Goal: Task Accomplishment & Management: Manage account settings

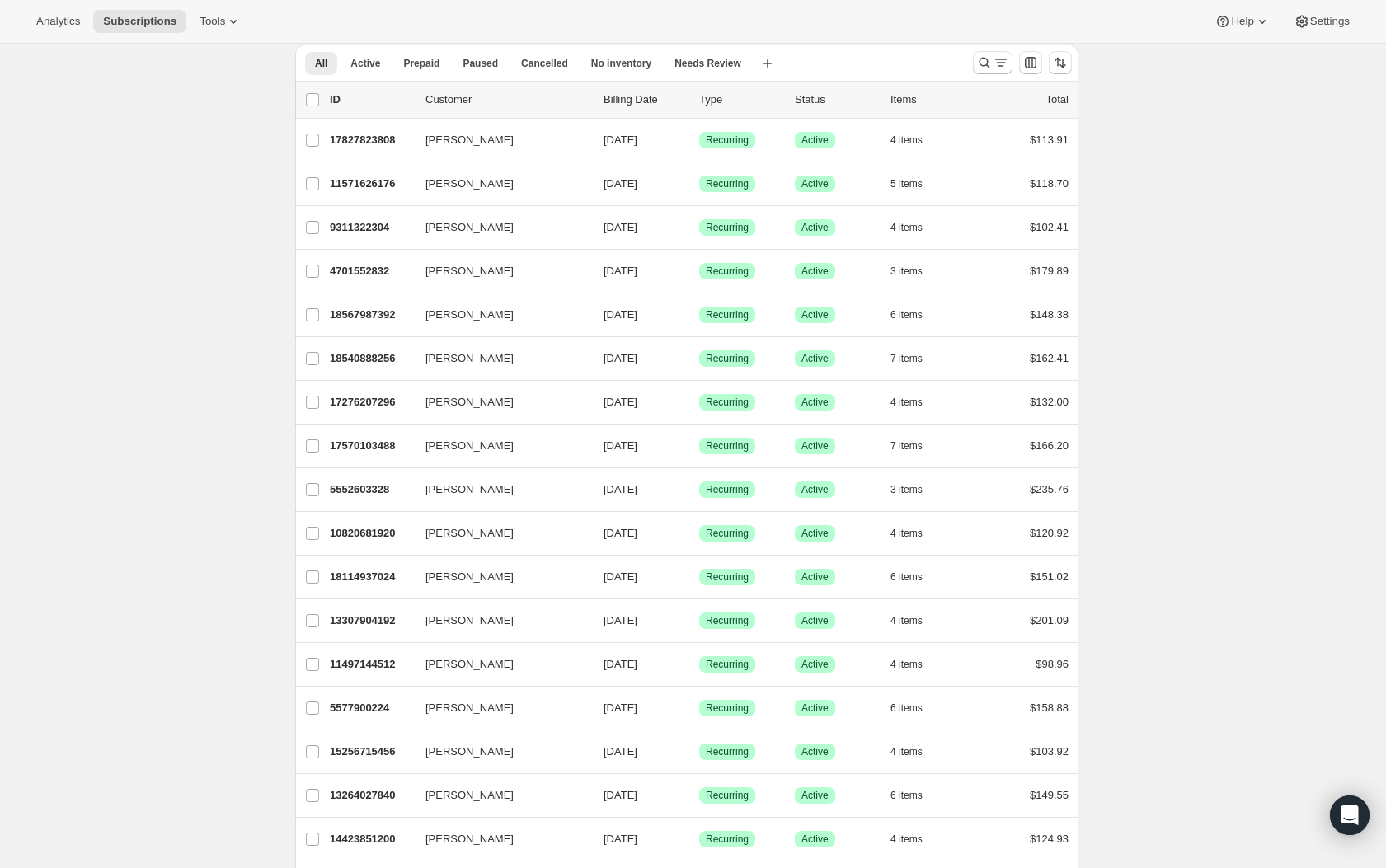
scroll to position [63, 0]
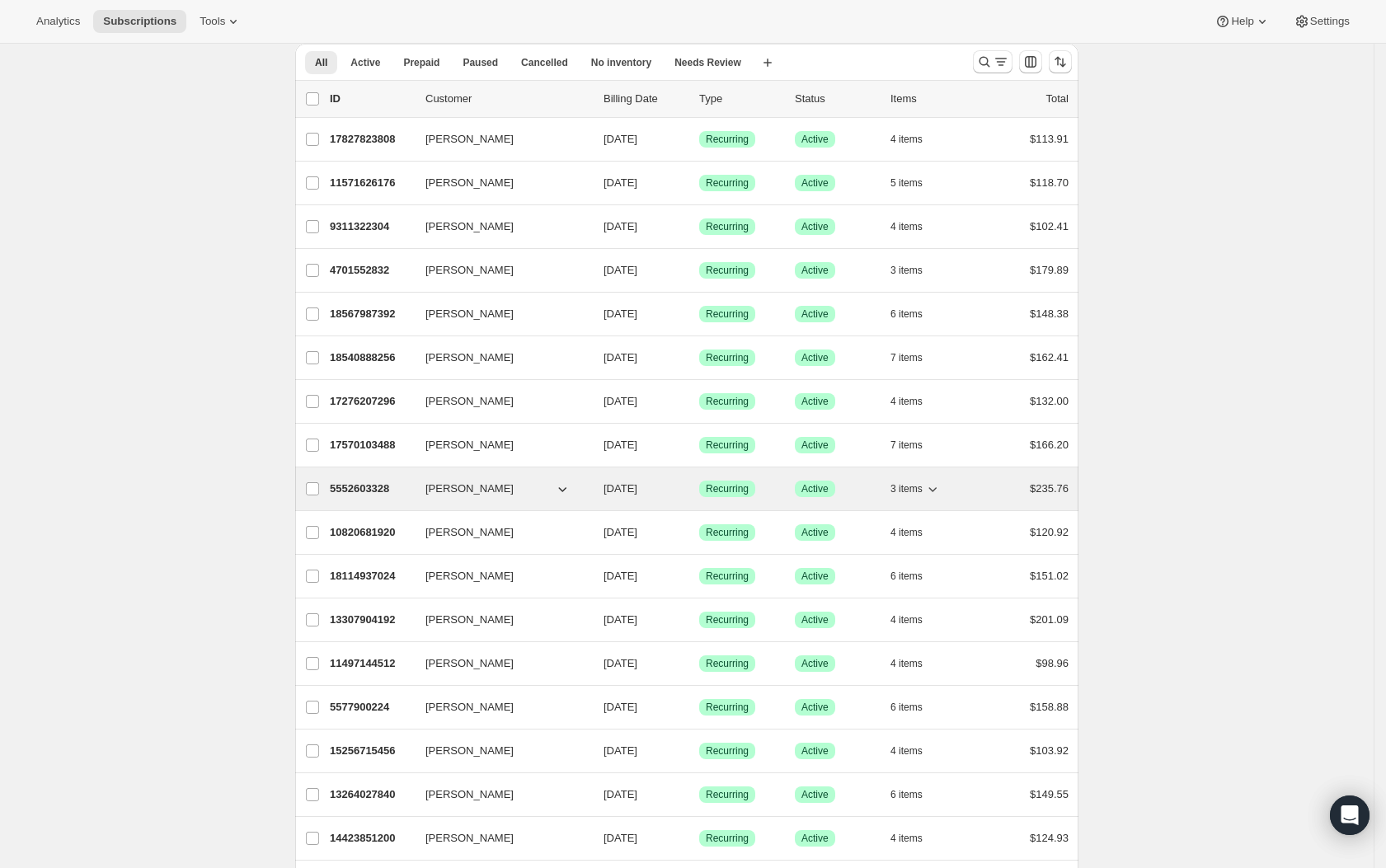
click at [388, 491] on p "5552603328" at bounding box center [371, 489] width 82 height 16
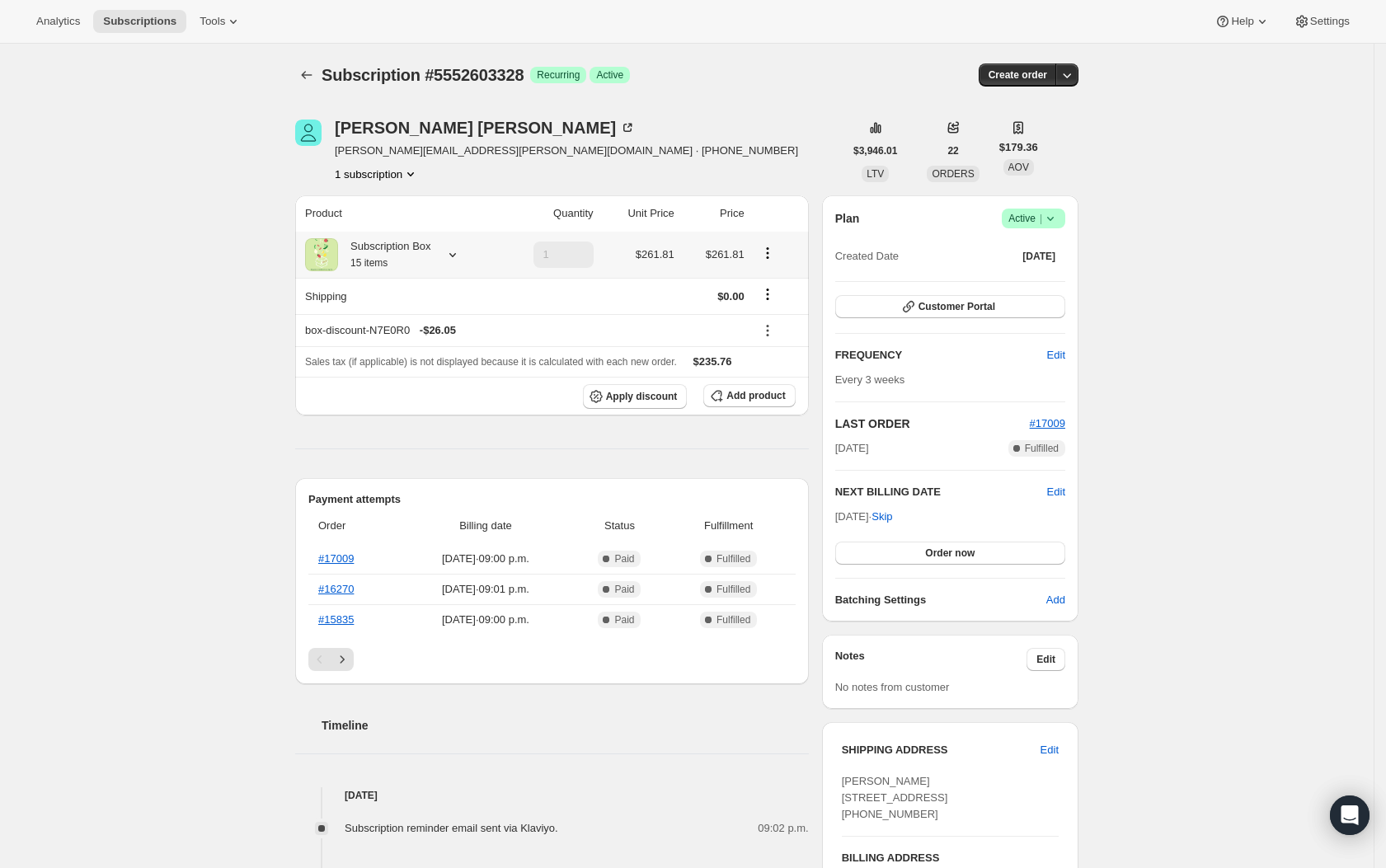
click at [456, 254] on icon at bounding box center [452, 255] width 6 height 4
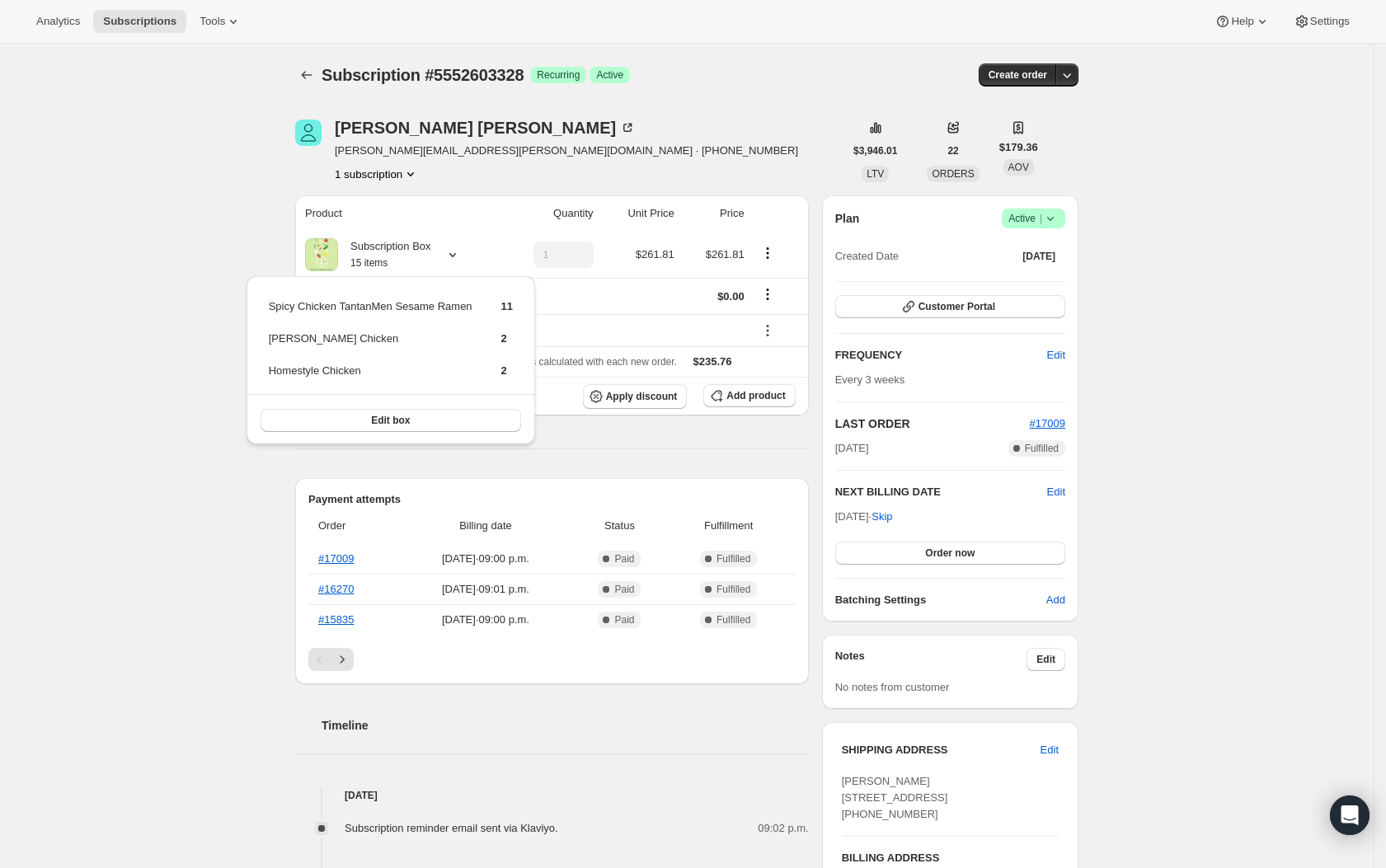
click at [1296, 312] on div "Subscription #5552603328. This page is ready Subscription #5552603328 Success R…" at bounding box center [686, 760] width 1373 height 1431
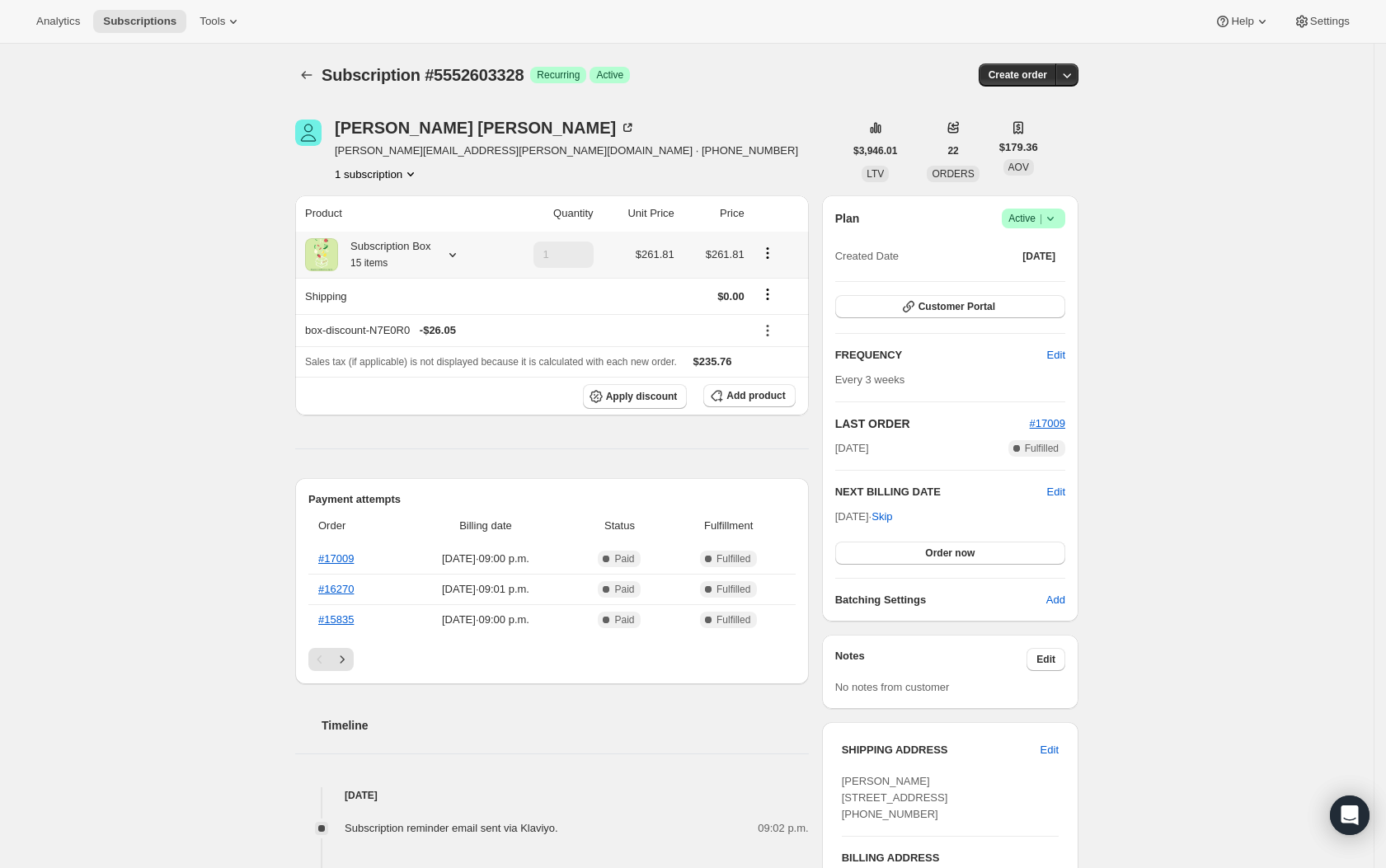
click at [456, 256] on icon at bounding box center [452, 255] width 6 height 4
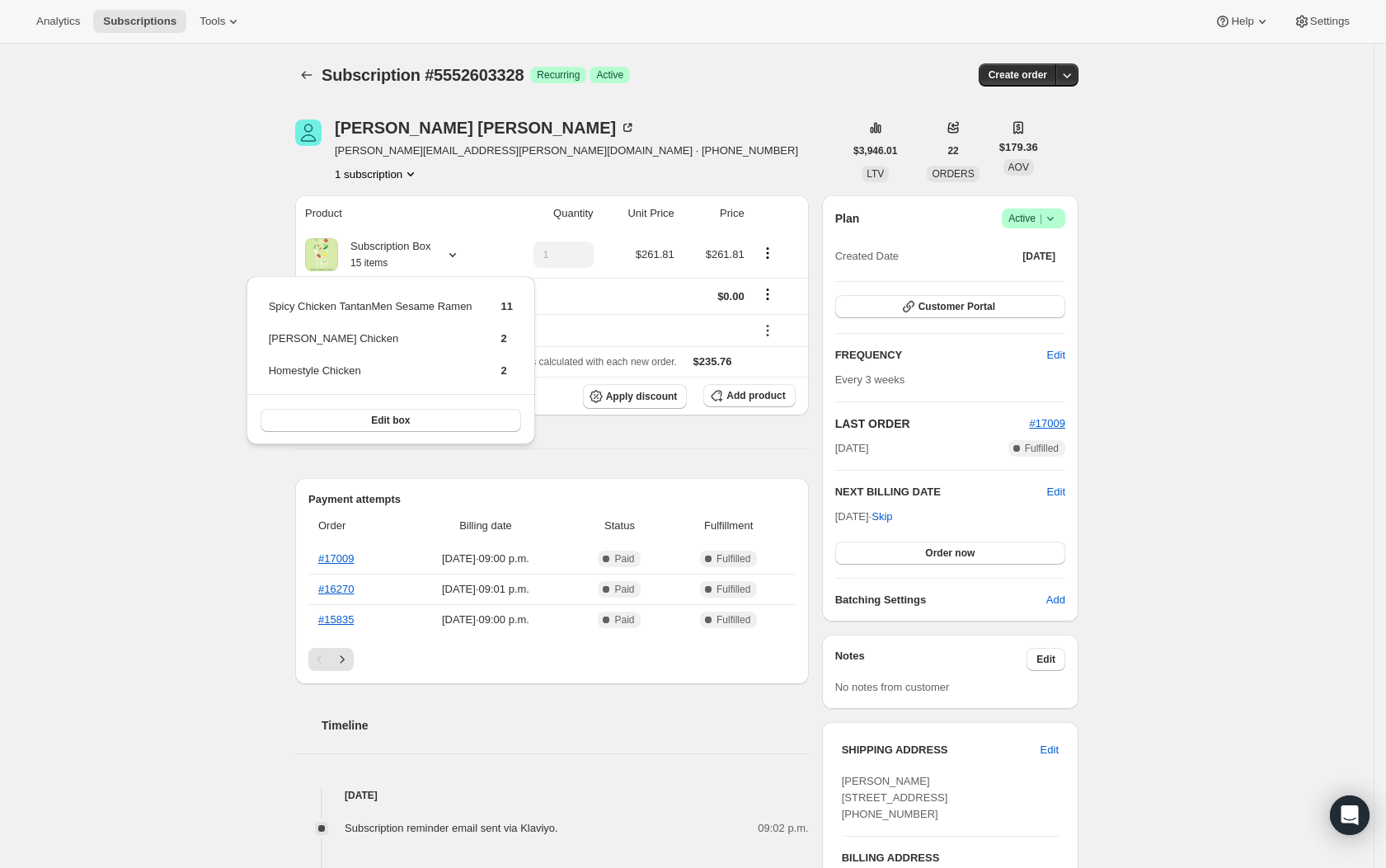
drag, startPoint x: 171, startPoint y: 172, endPoint x: 284, endPoint y: 96, distance: 136.2
click at [171, 171] on div "Subscription #5552603328. This page is ready Subscription #5552603328 Success R…" at bounding box center [686, 760] width 1373 height 1431
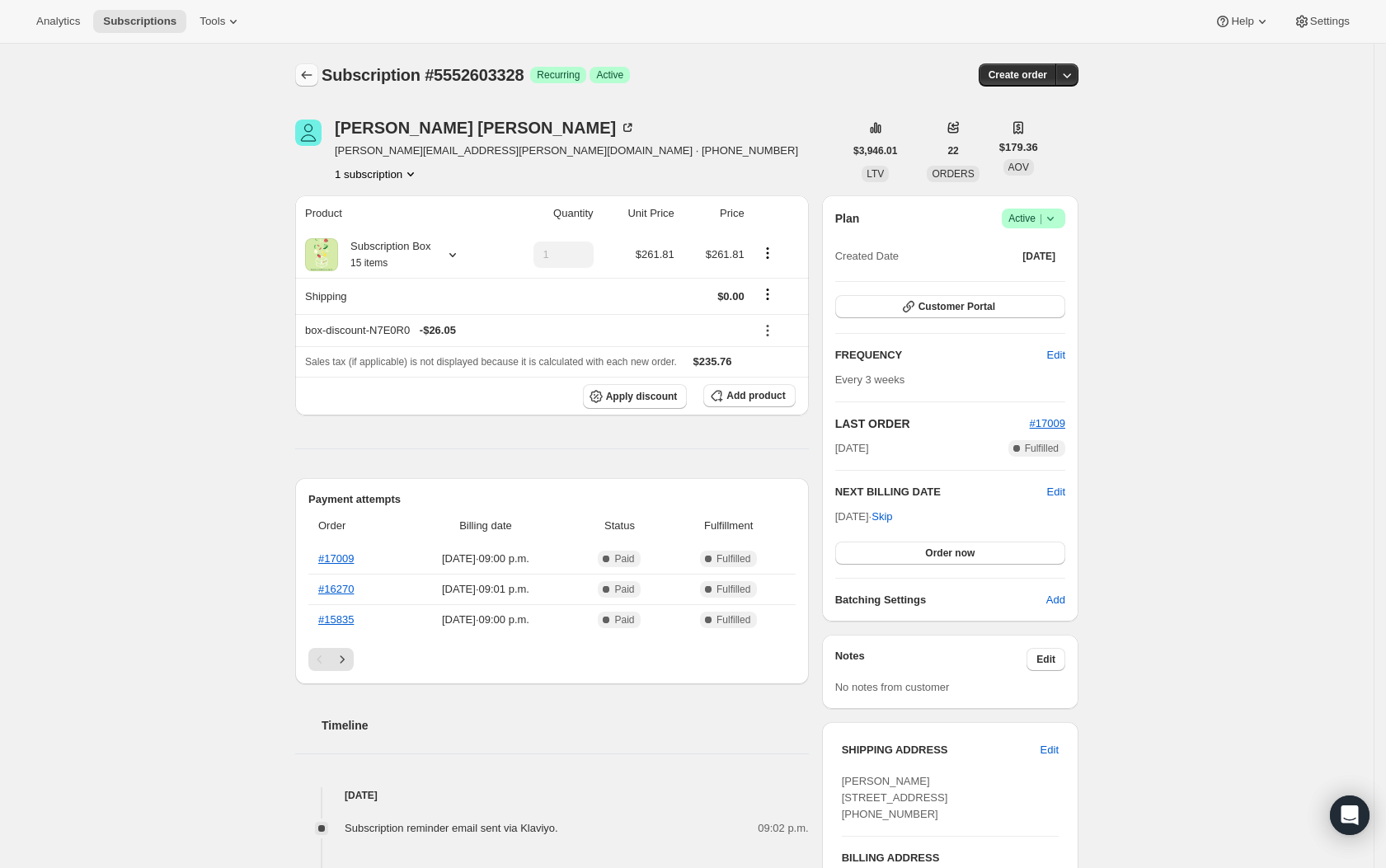
click at [318, 82] on button "Subscriptions" at bounding box center [306, 75] width 23 height 23
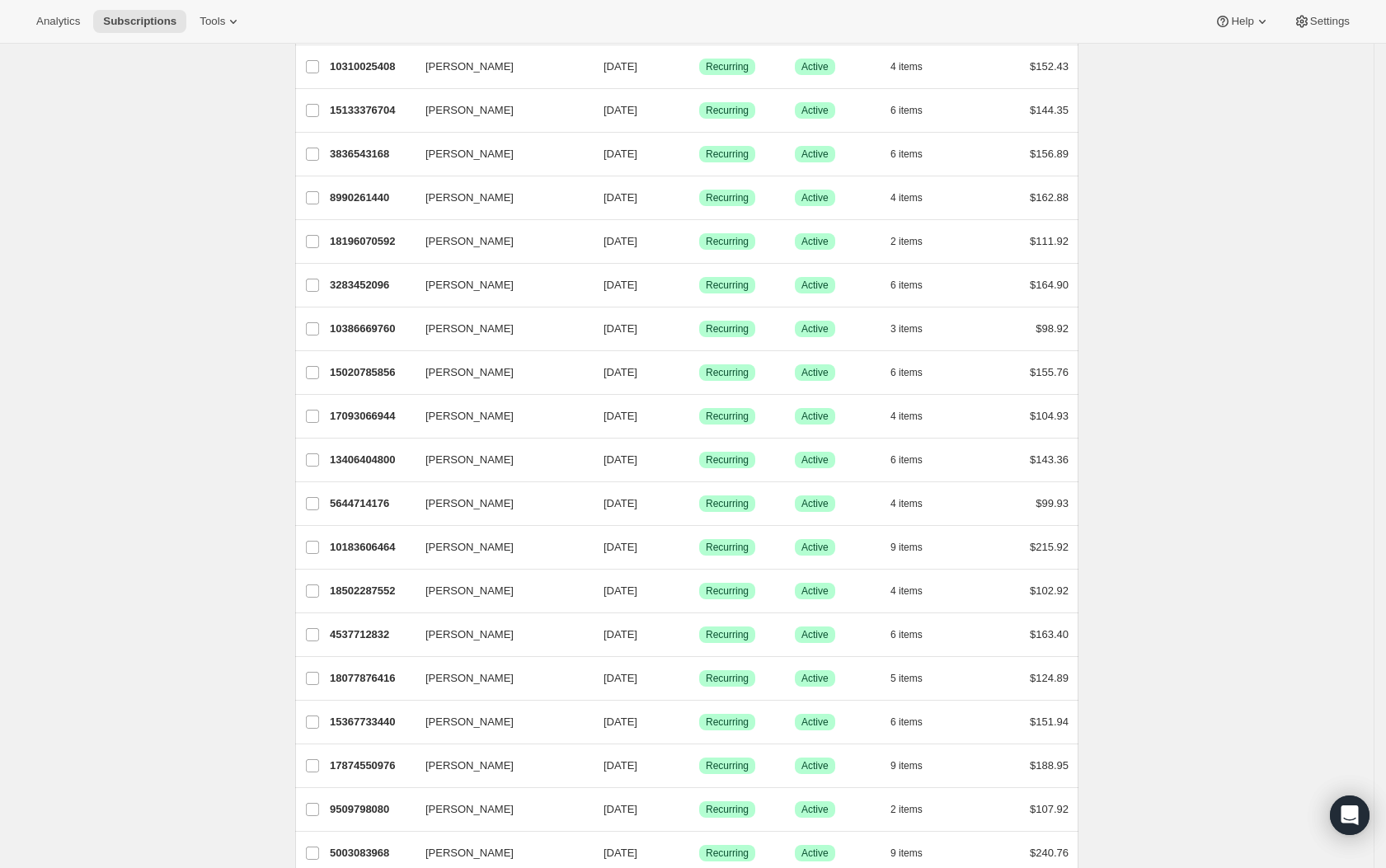
scroll to position [882, 0]
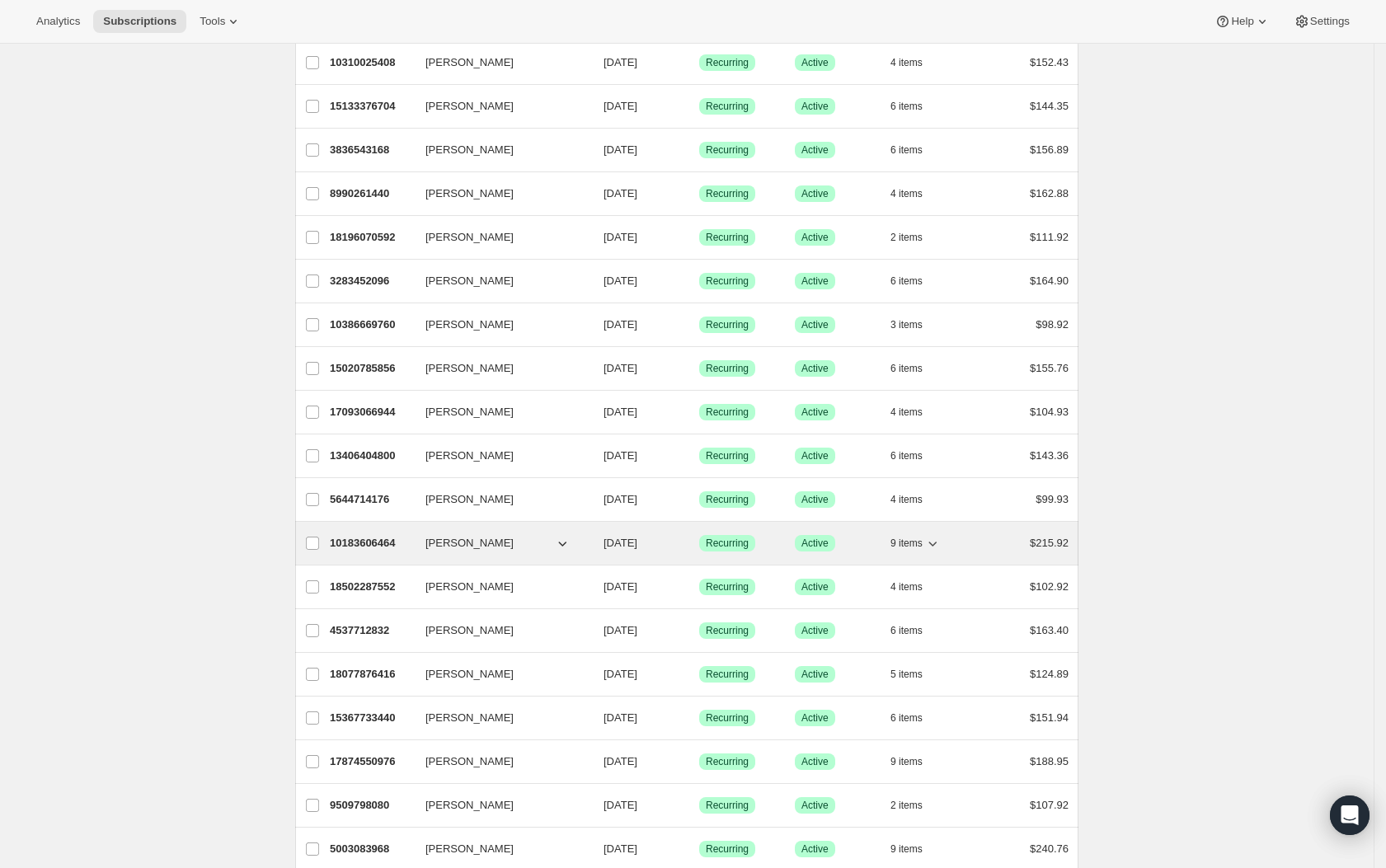
click at [939, 551] on icon "button" at bounding box center [933, 543] width 16 height 16
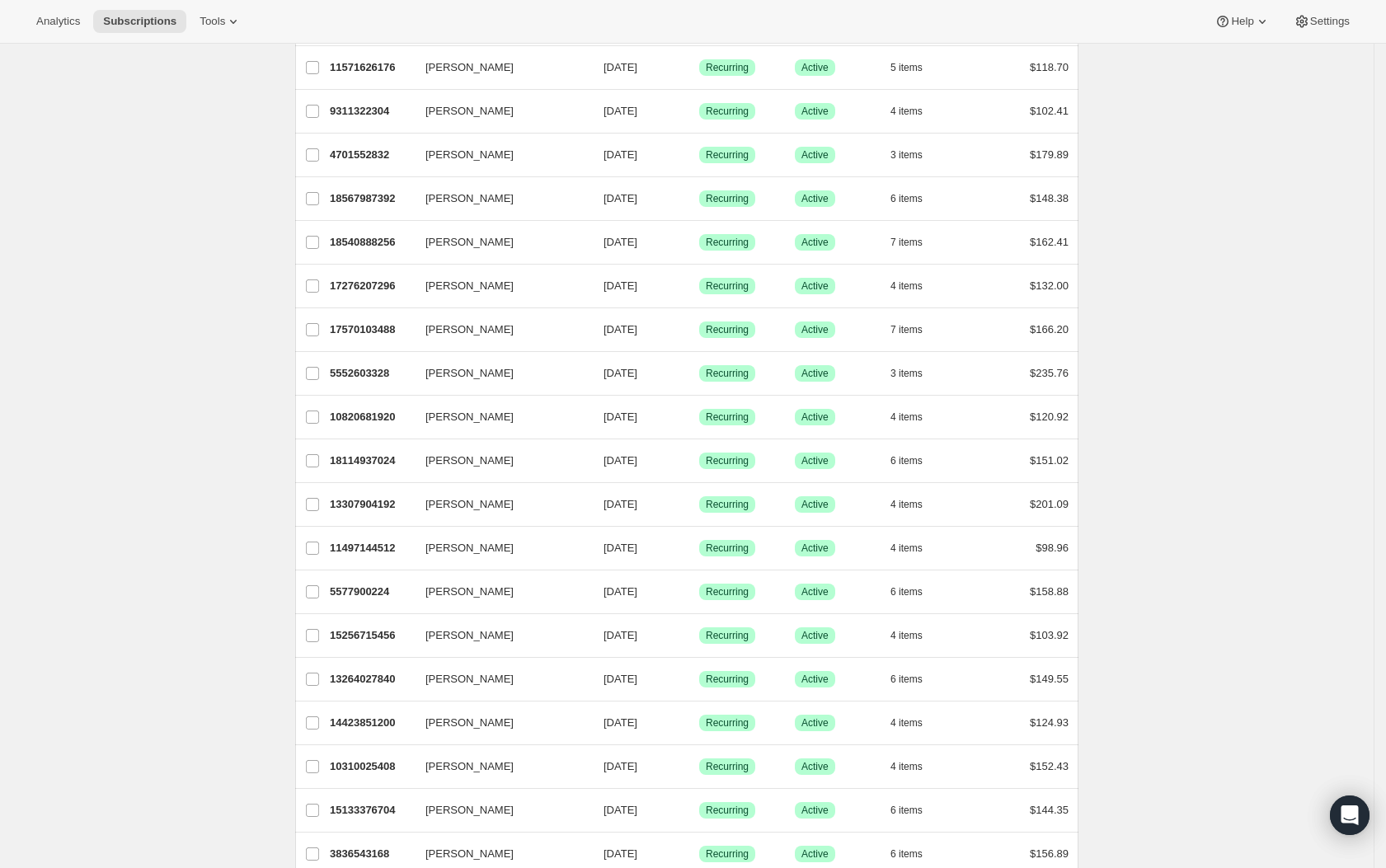
scroll to position [0, 0]
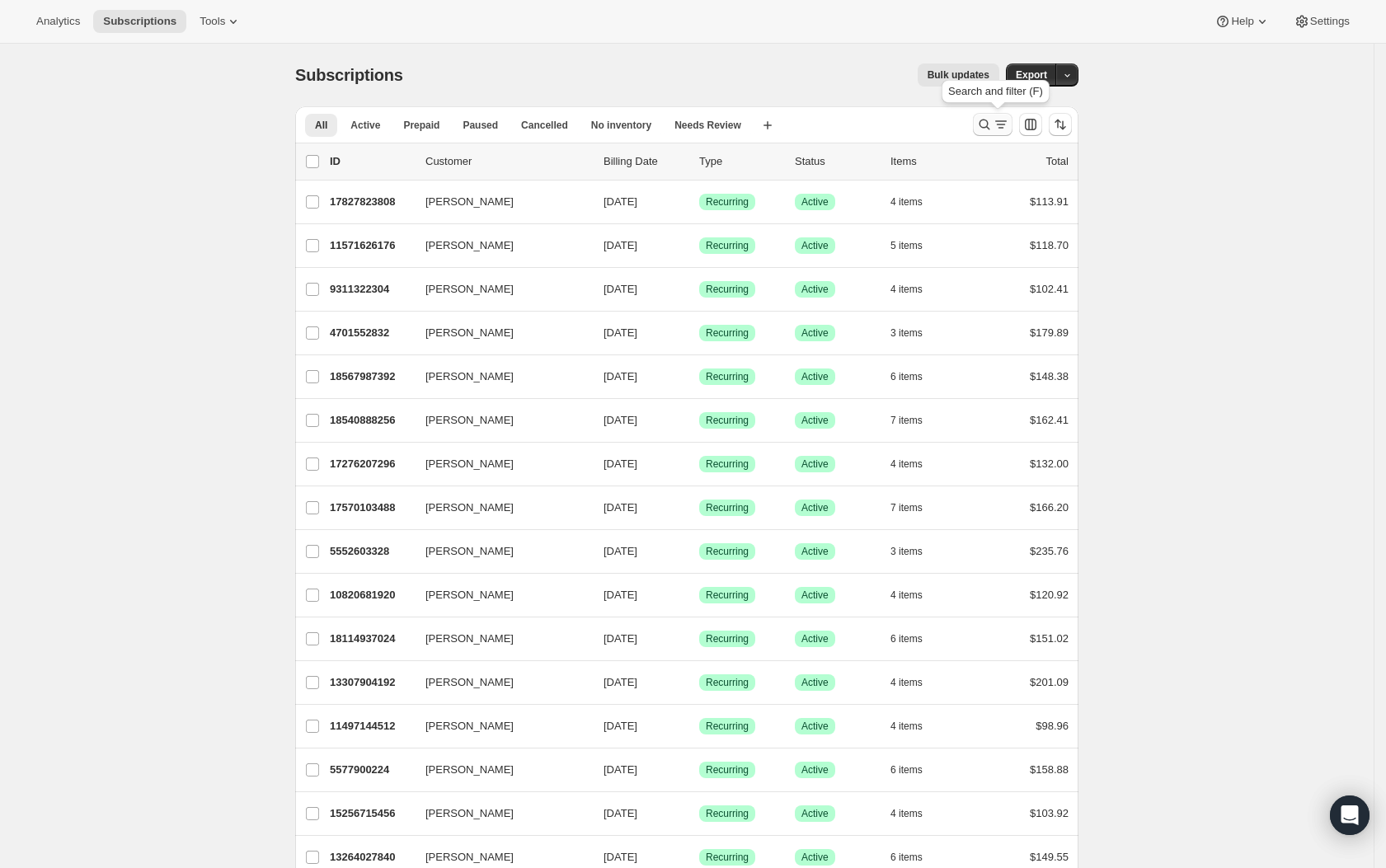
click at [989, 127] on icon "Search and filter results" at bounding box center [985, 125] width 16 height 16
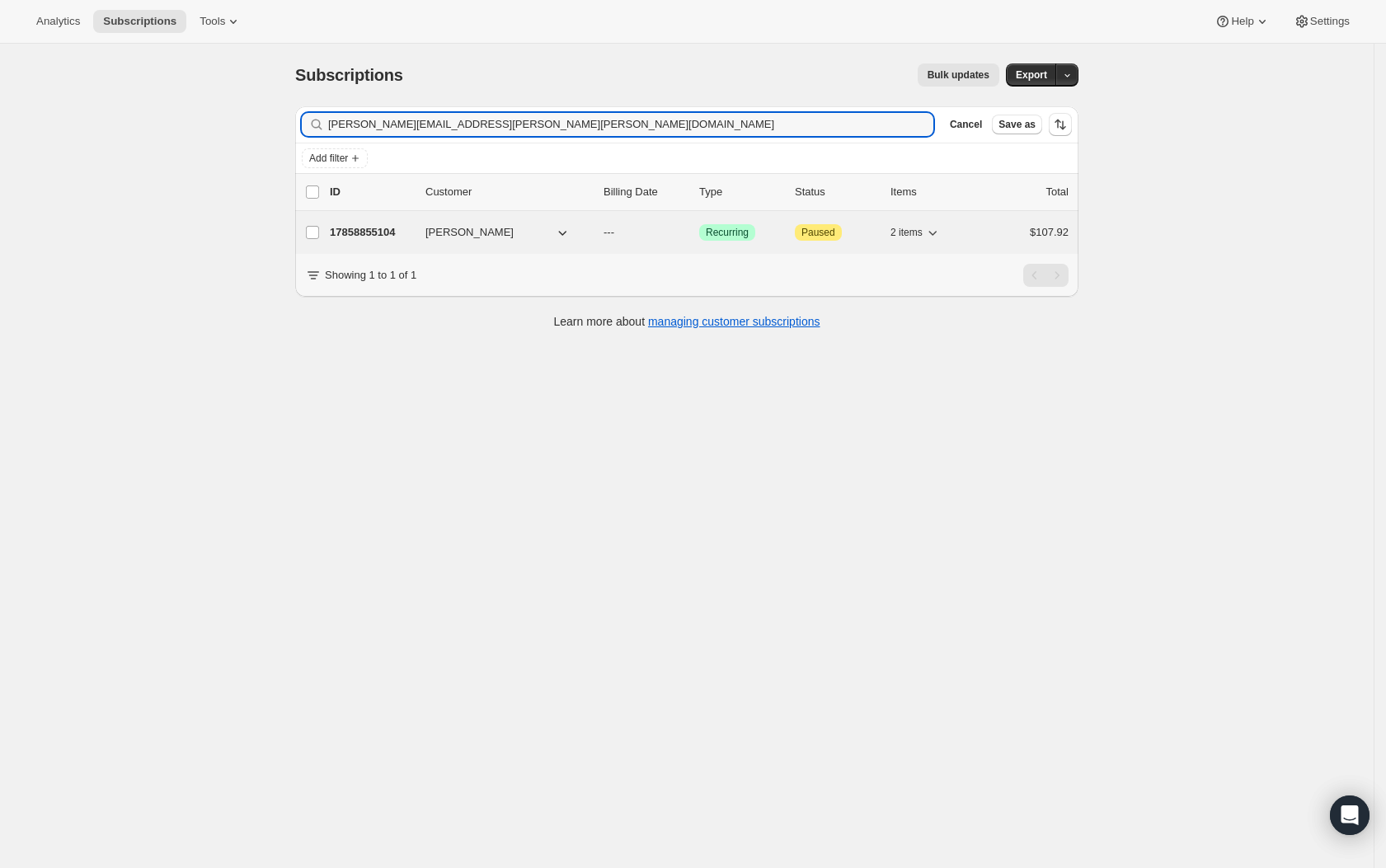
type input "gabriela.jimenez.vargas@gmail.com"
click at [374, 230] on p "17858855104" at bounding box center [371, 232] width 82 height 16
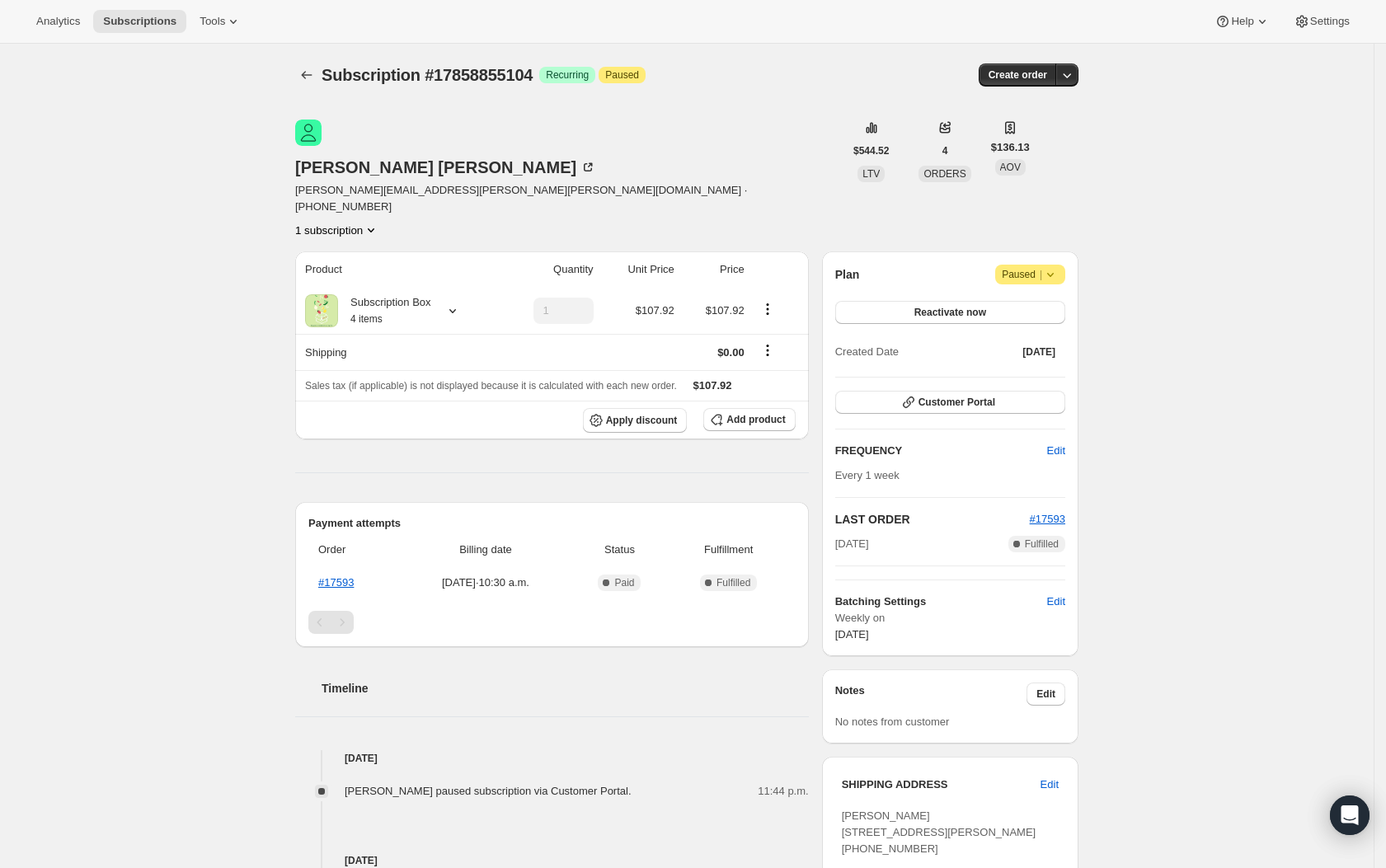
click at [1211, 535] on div "Subscription #17858855104. This page is ready Subscription #17858855104 Success…" at bounding box center [686, 575] width 1373 height 1063
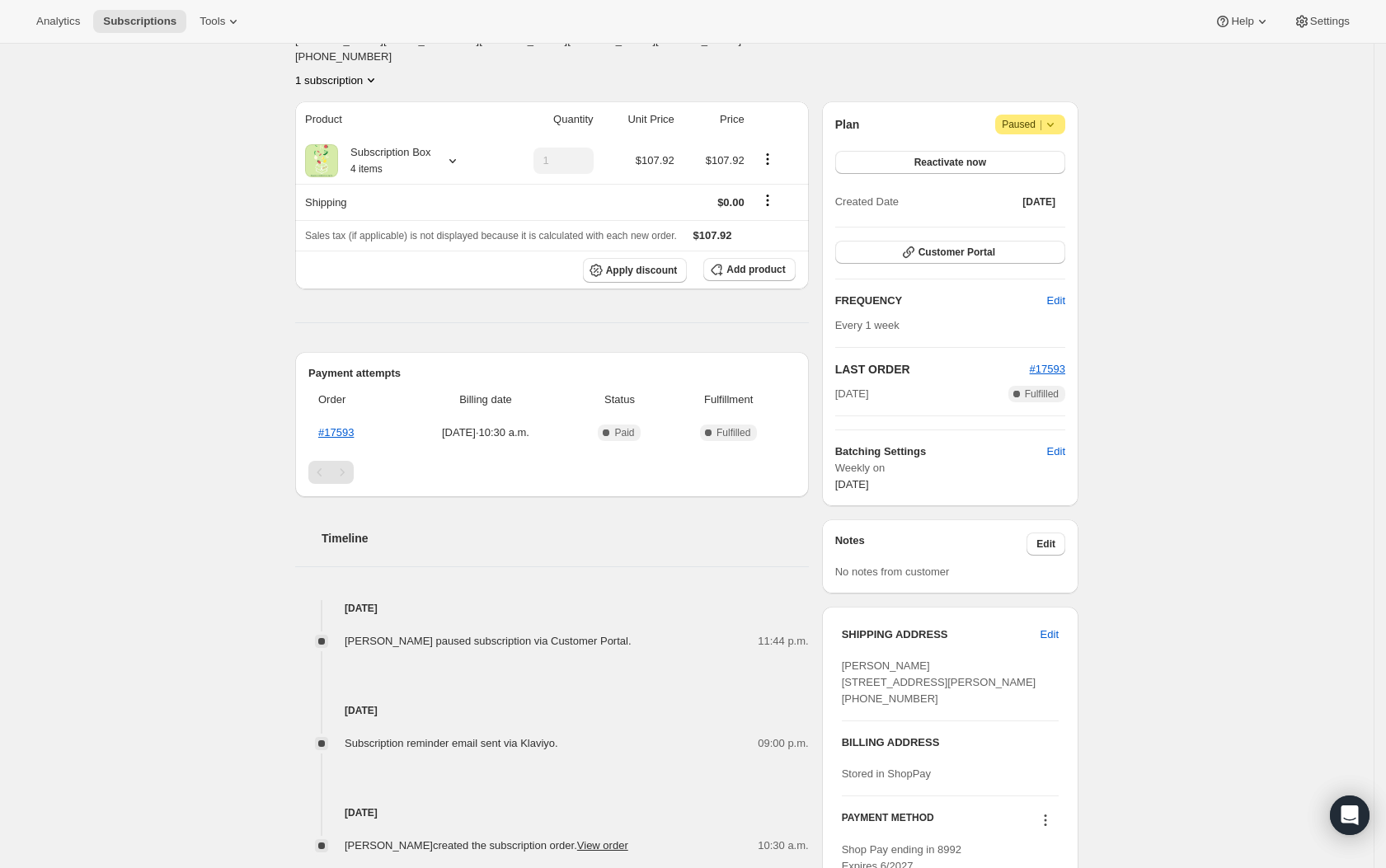
scroll to position [116, 0]
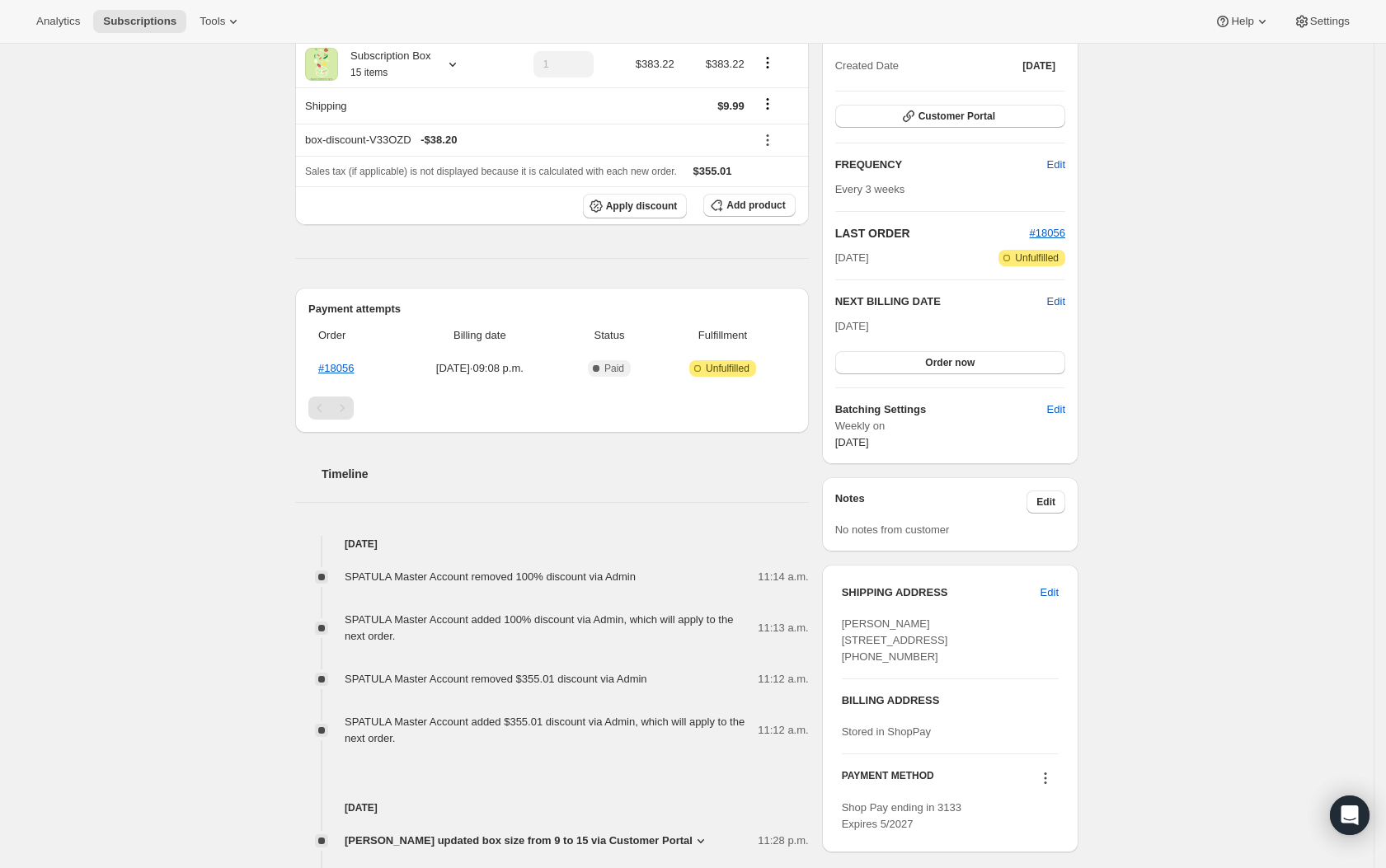
scroll to position [192, 0]
click at [868, 638] on span "Adam Johnson 1600 Morgans Road Newcastle ON, L1B 0S6 Canada (905) 441-4240" at bounding box center [895, 639] width 107 height 46
copy span "1600 Morgans Road"
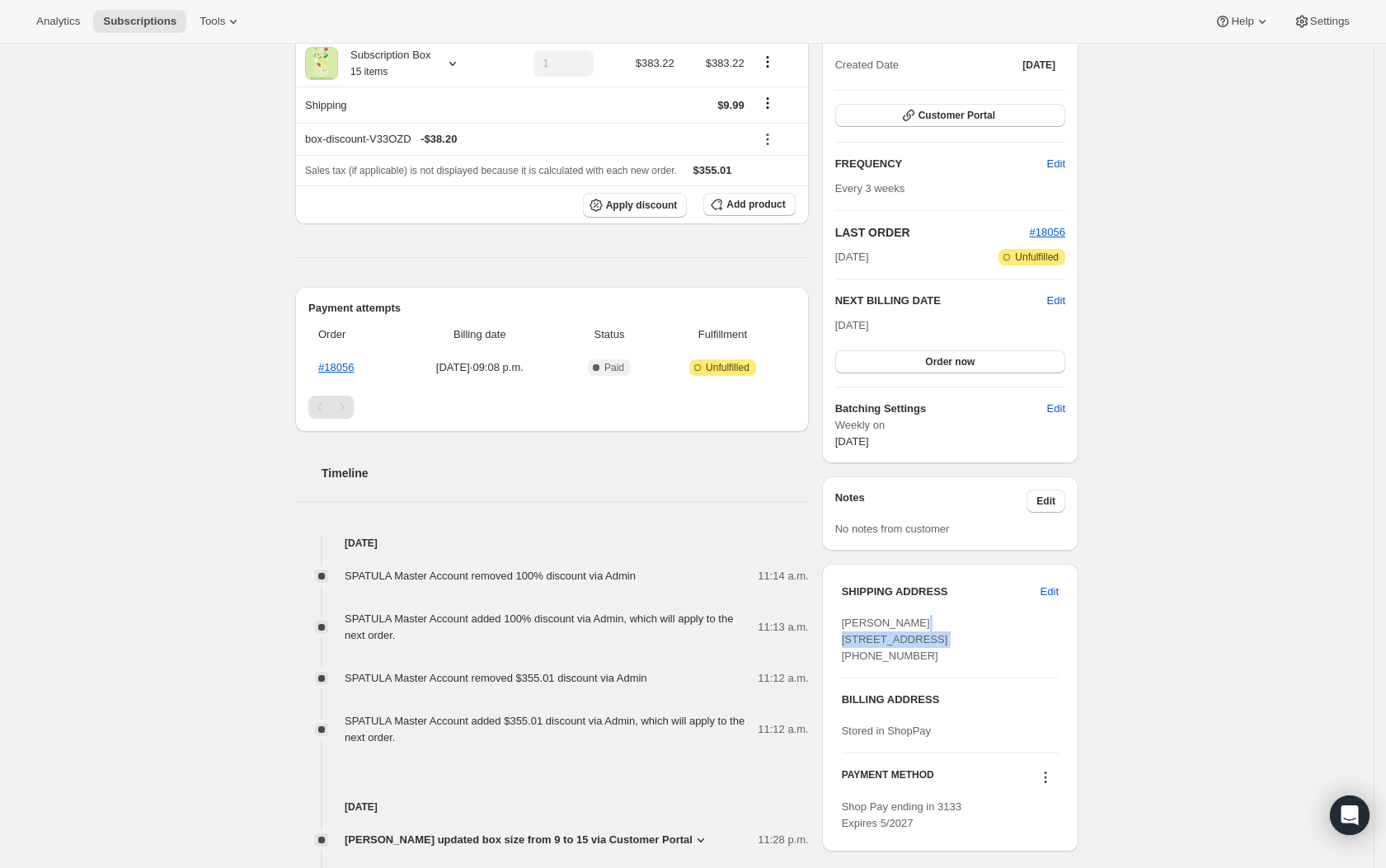
click at [1154, 646] on div "Subscription #18615697600. This page is ready Subscription #18615697600 Success…" at bounding box center [686, 477] width 1373 height 1250
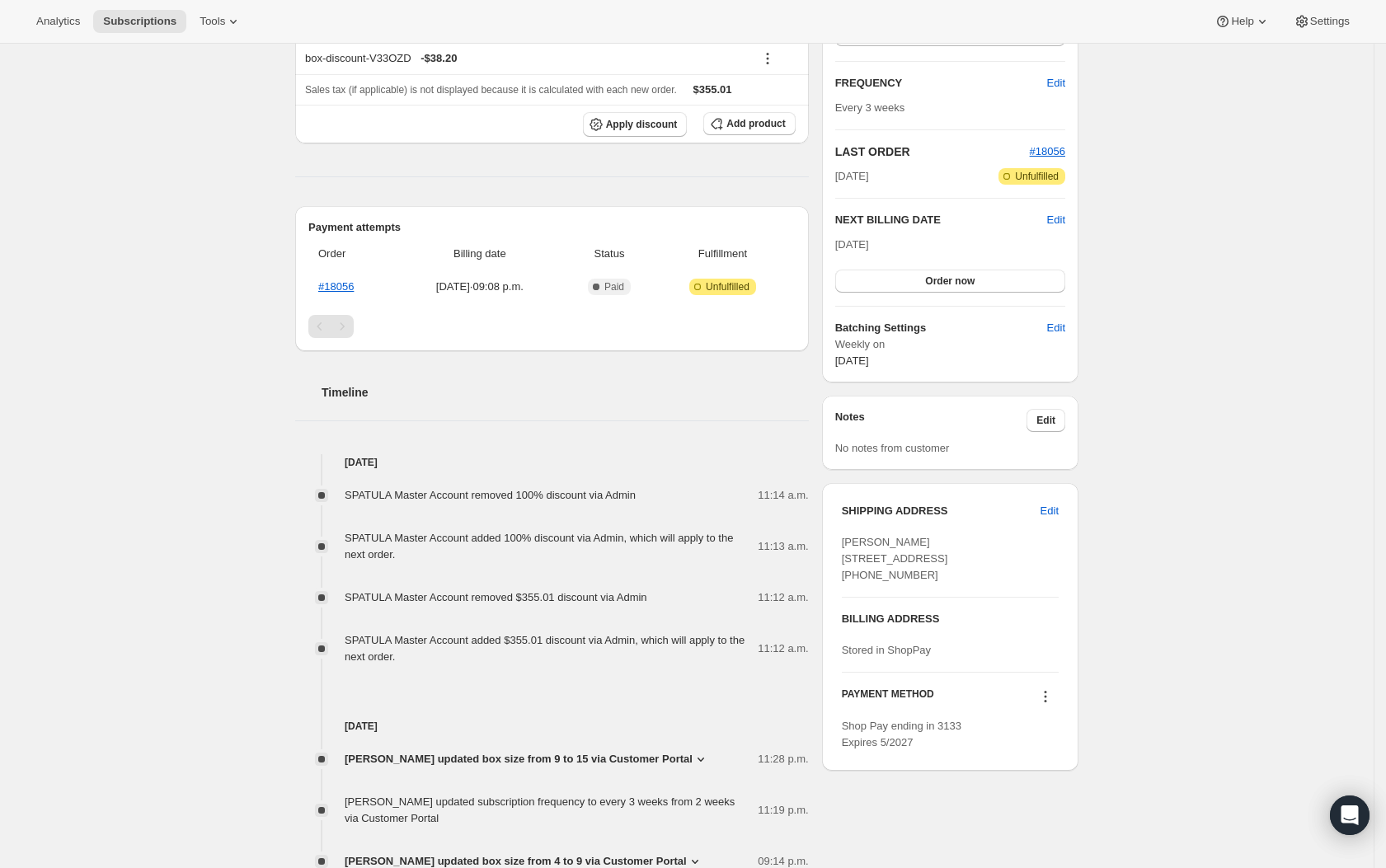
scroll to position [0, 0]
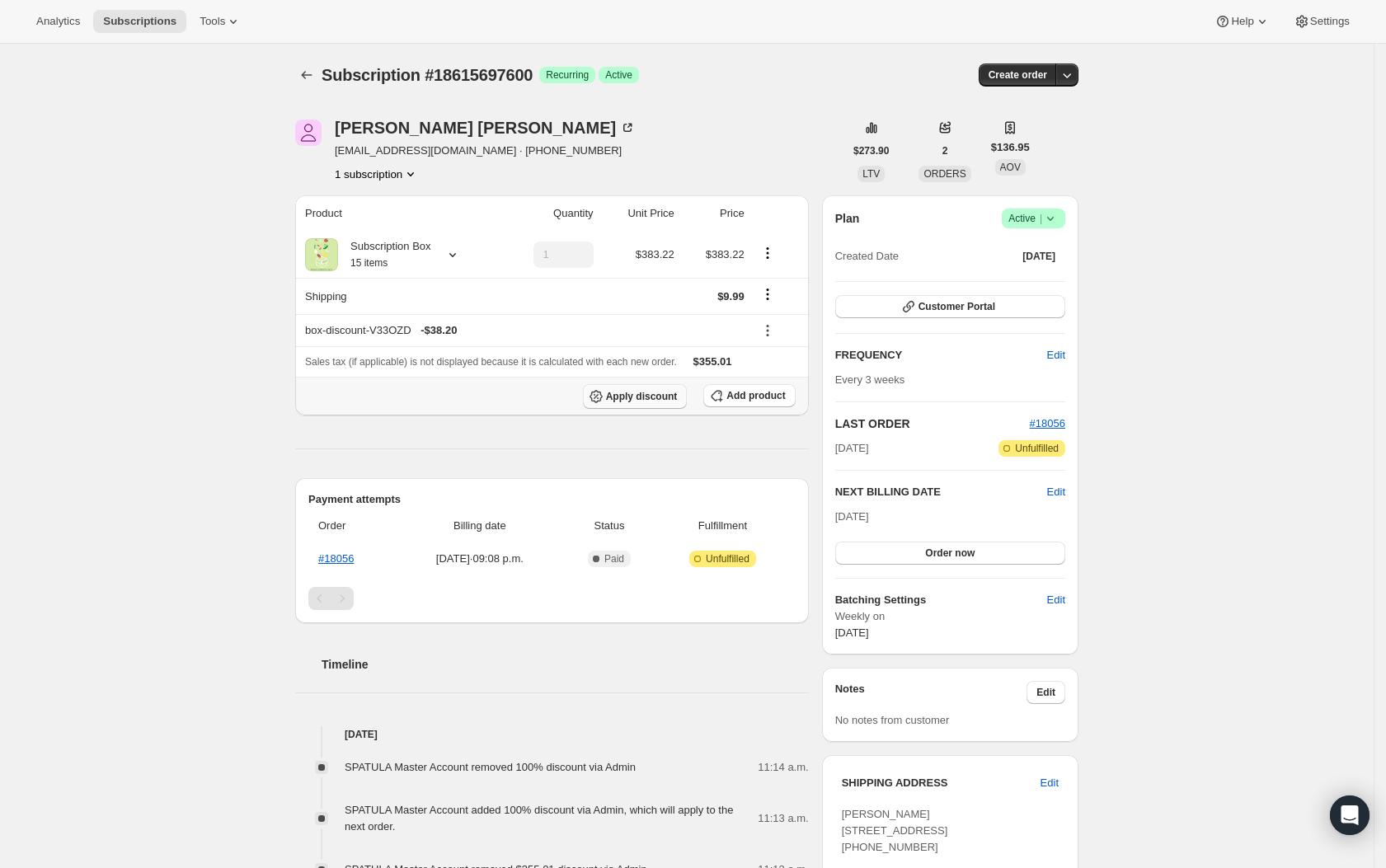
click at [630, 399] on span "Apply discount" at bounding box center [641, 396] width 72 height 13
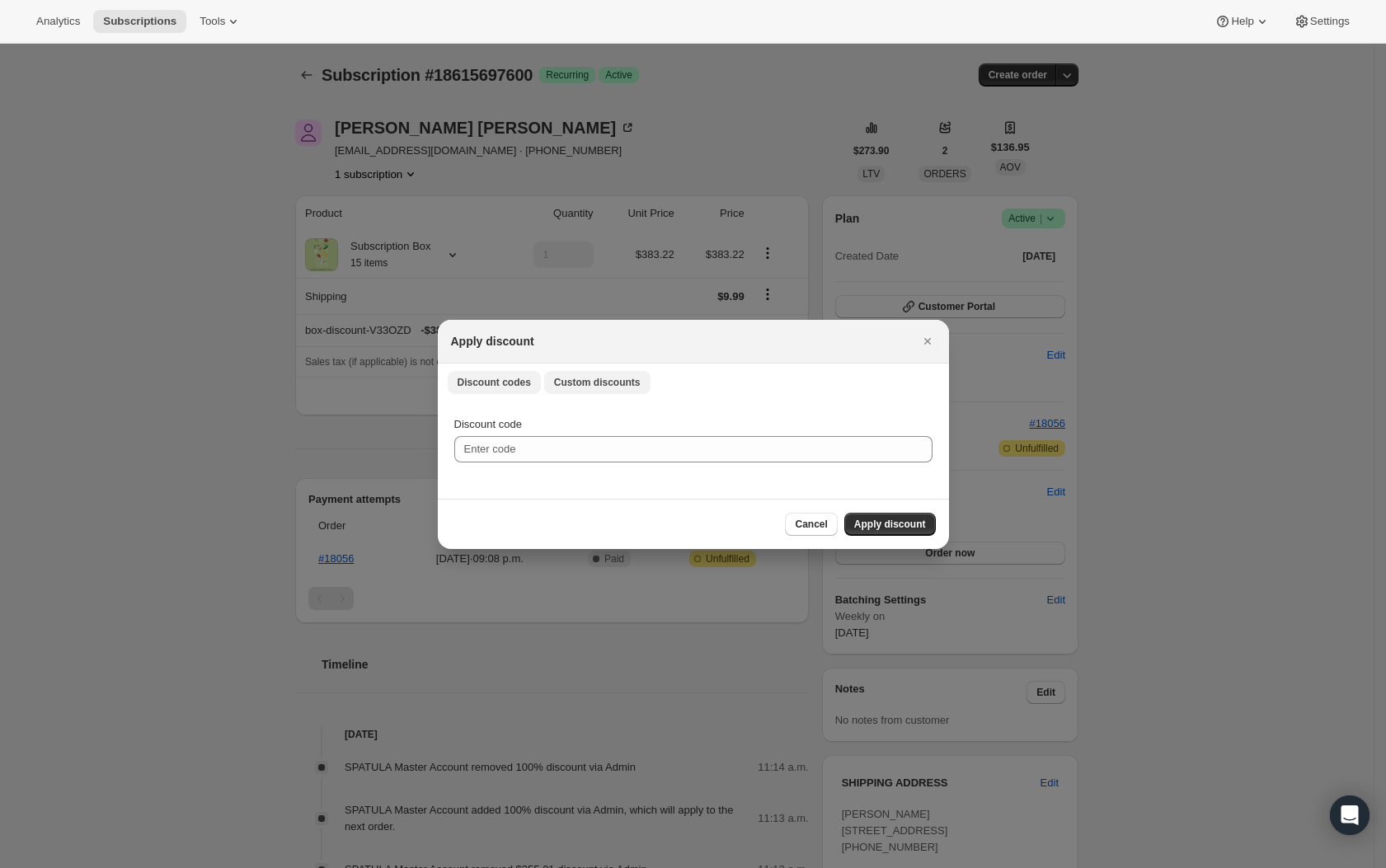
click at [594, 384] on span "Custom discounts" at bounding box center [597, 382] width 87 height 13
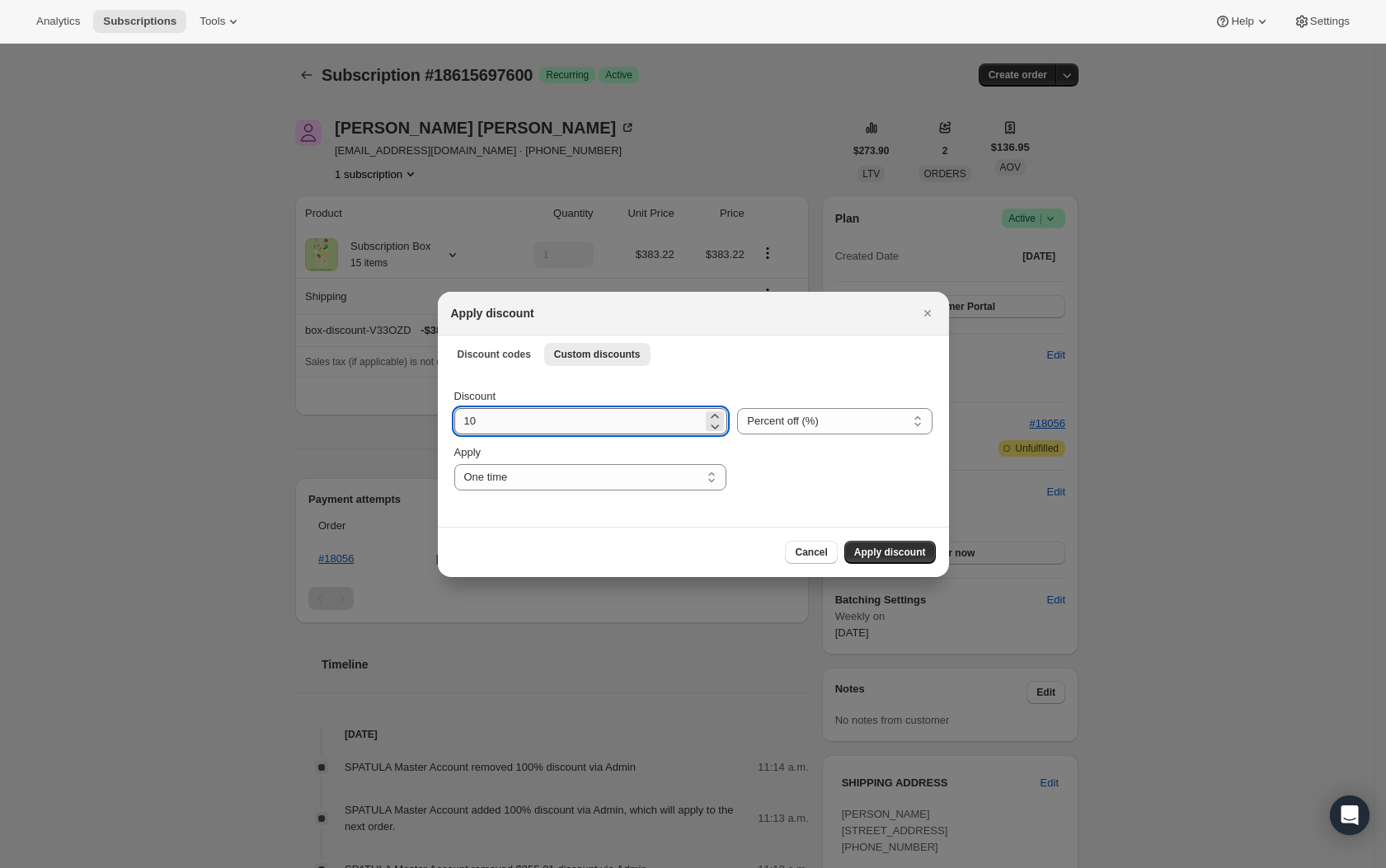
click at [562, 420] on input "10" at bounding box center [579, 421] width 249 height 26
click at [769, 430] on select "Percent off (%) Amount off ($)" at bounding box center [834, 421] width 194 height 26
select select "fixed"
click at [567, 417] on input "10" at bounding box center [580, 421] width 251 height 26
type input "345.02"
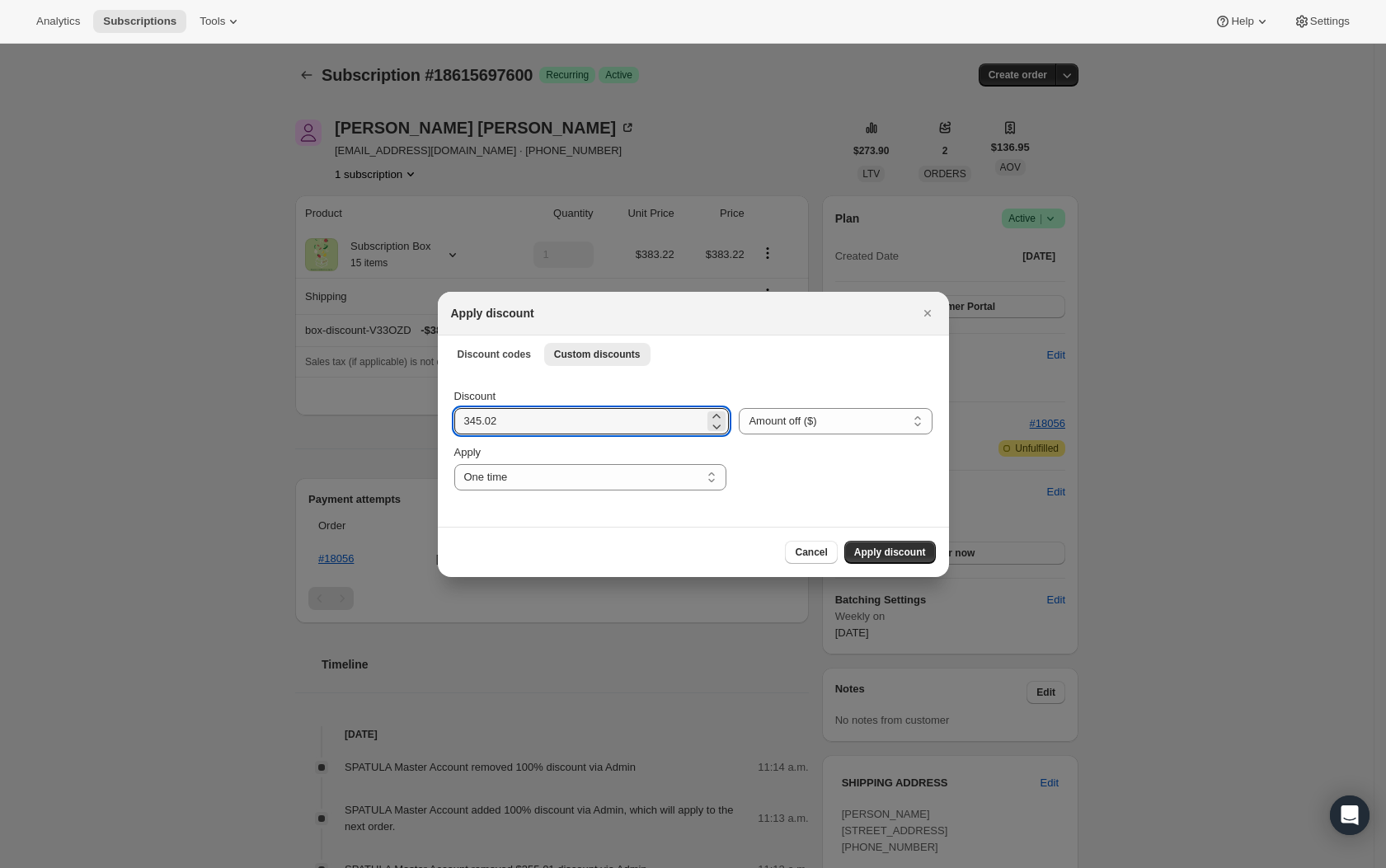
click at [865, 504] on div "Discount 345.02 Percent off (%) Amount off ($) Amount off ($) Apply One time Sp…" at bounding box center [693, 449] width 512 height 155
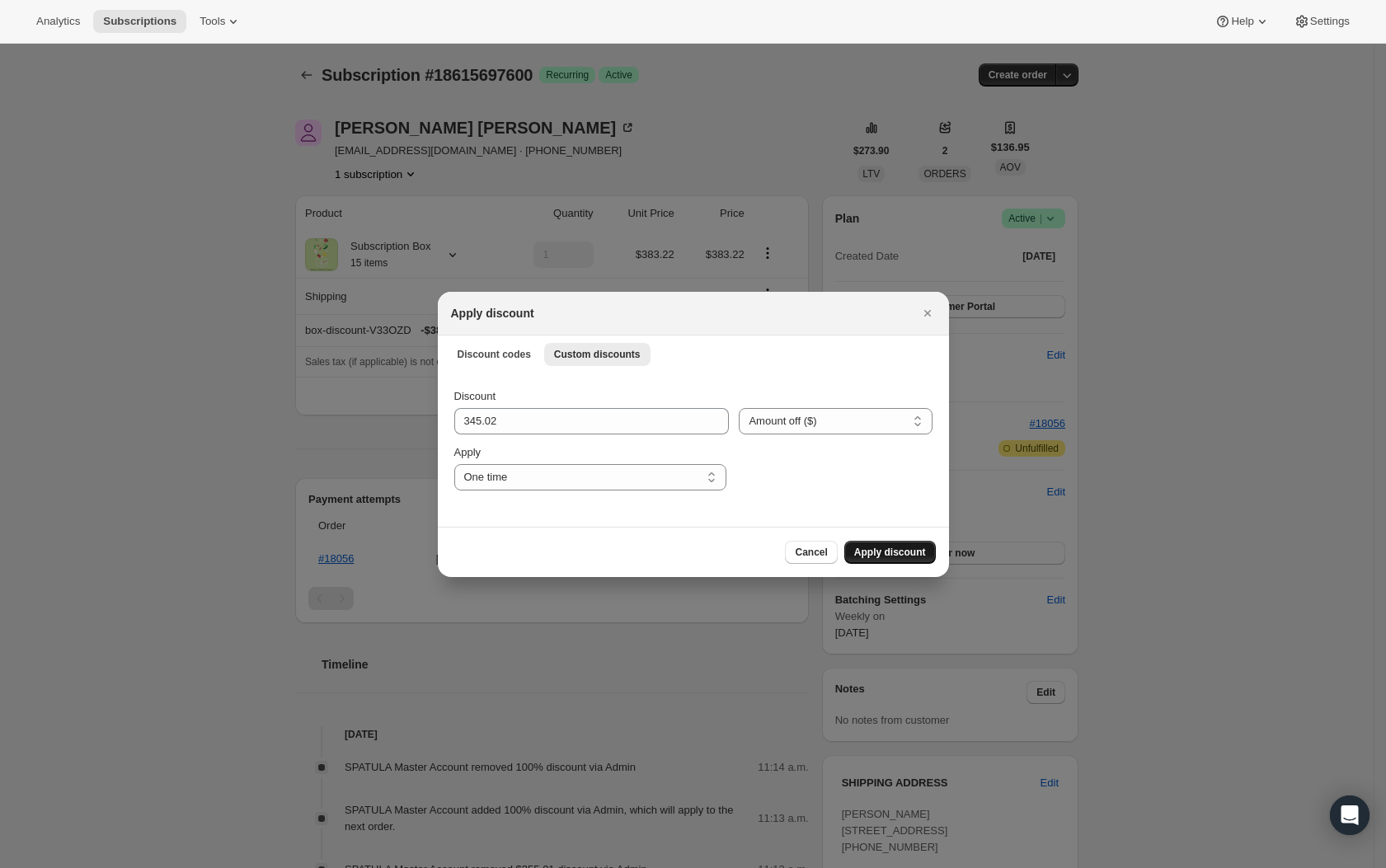
click at [903, 554] on span "Apply discount" at bounding box center [890, 552] width 72 height 13
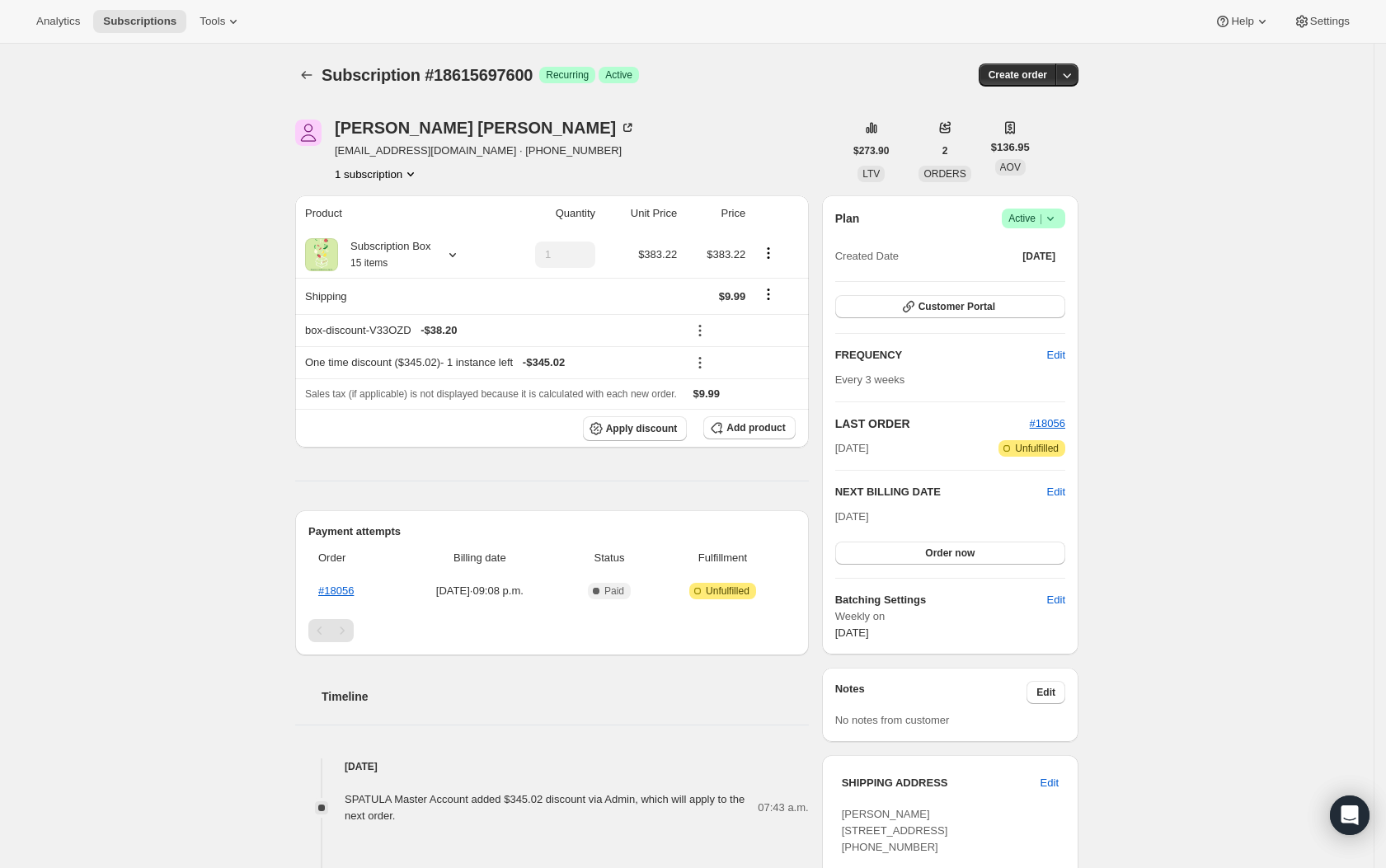
drag, startPoint x: 688, startPoint y: 461, endPoint x: 674, endPoint y: 447, distance: 19.8
click at [688, 460] on div "Product Quantity Unit Price Price Subscription Box 15 items 1 $383.22 $383.22 S…" at bounding box center [551, 795] width 513 height 1199
click at [647, 425] on span "Apply discount" at bounding box center [641, 428] width 72 height 13
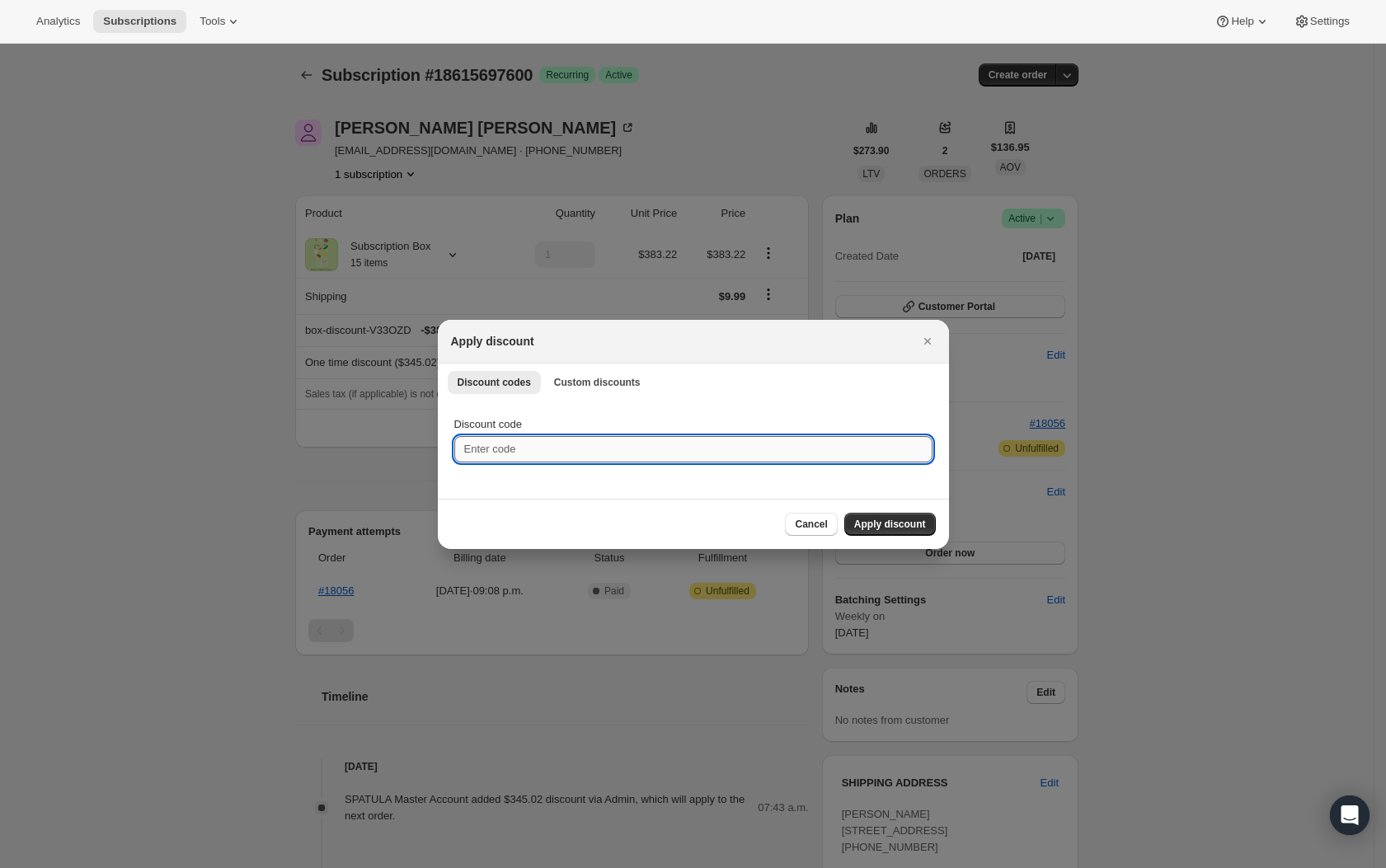
click at [582, 449] on input "Discount code" at bounding box center [693, 449] width 478 height 26
type input "fs01"
click at [926, 522] on button "Apply discount" at bounding box center [890, 524] width 91 height 23
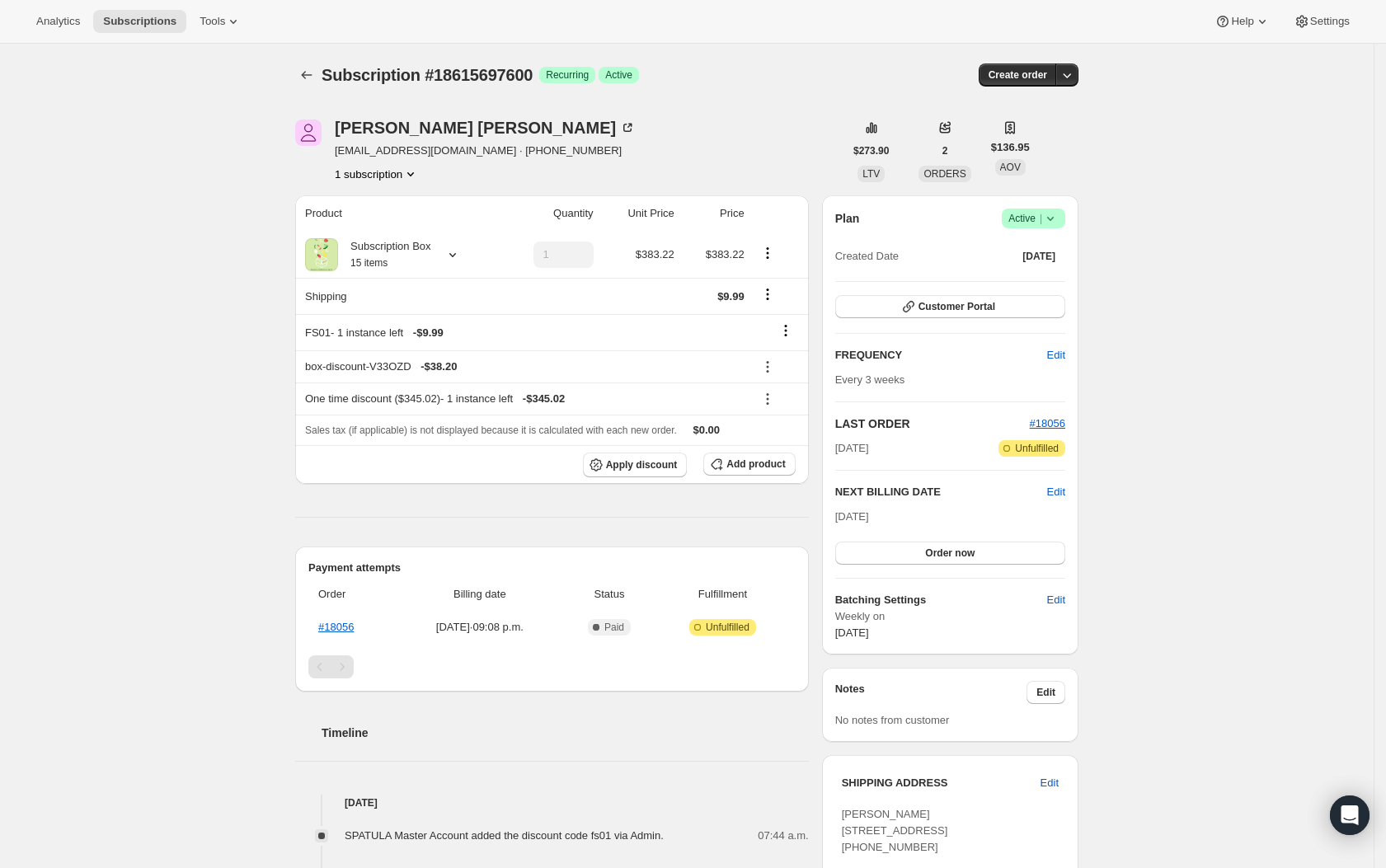
click at [1252, 580] on div "Subscription #18615697600. This page is ready Subscription #18615697600 Success…" at bounding box center [686, 784] width 1373 height 1480
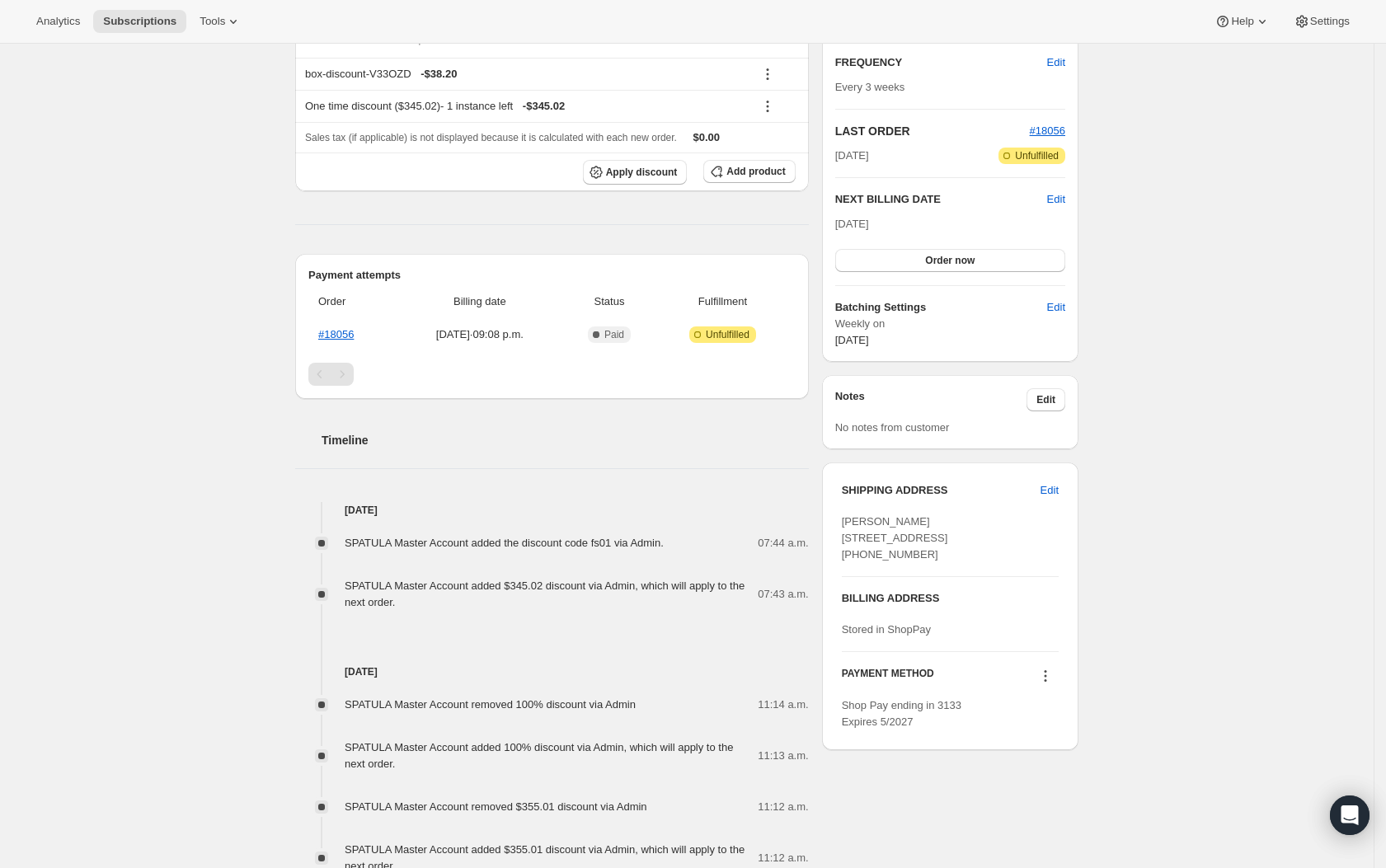
scroll to position [342, 0]
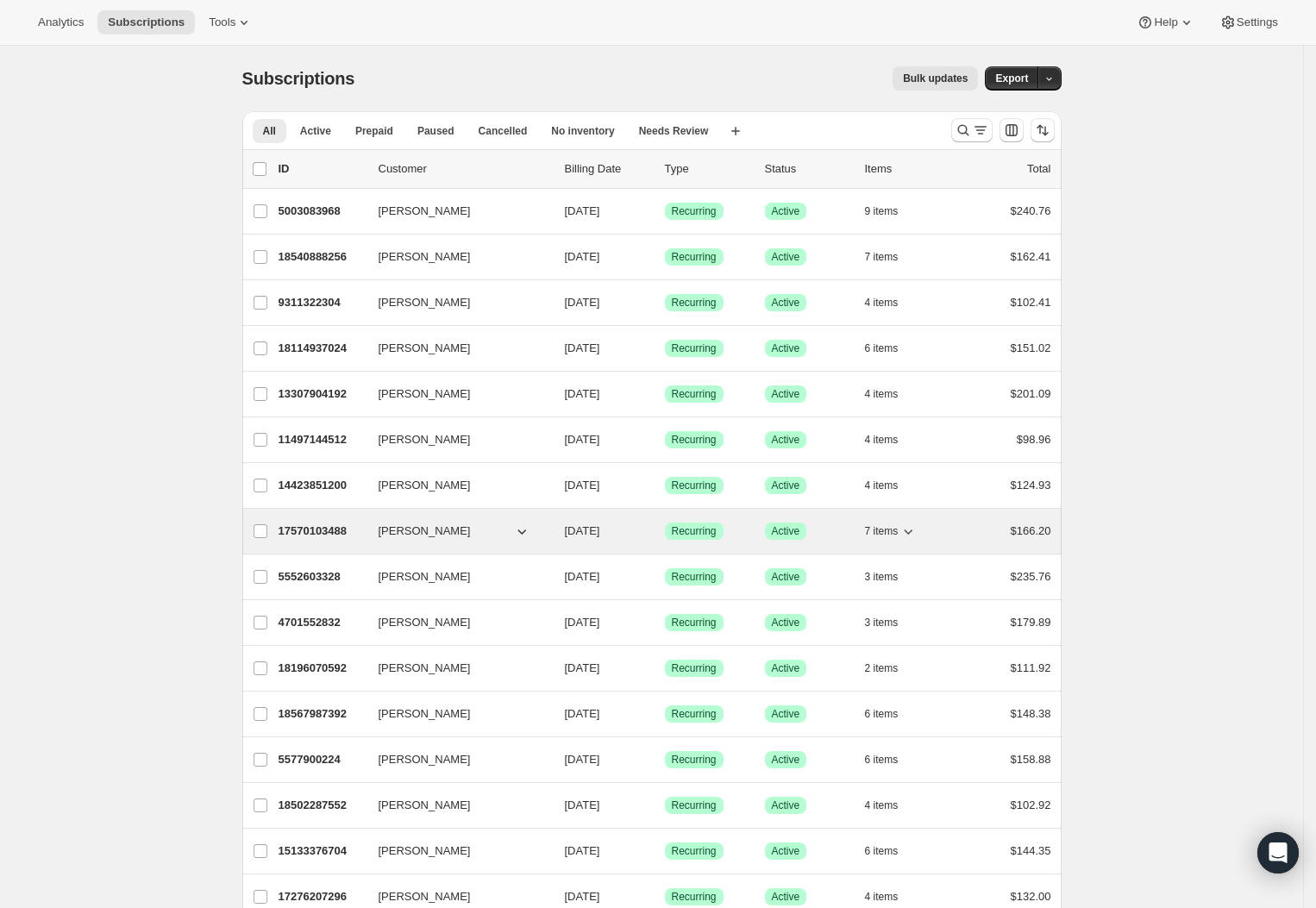
click at [327, 527] on p "17570103488" at bounding box center [322, 531] width 86 height 17
